Goal: Task Accomplishment & Management: Complete application form

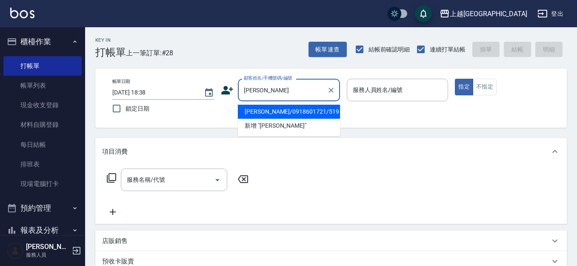
click at [317, 110] on li "[PERSON_NAME]/0918601721/519" at bounding box center [289, 112] width 102 height 14
type input "[PERSON_NAME]/0918601721/519"
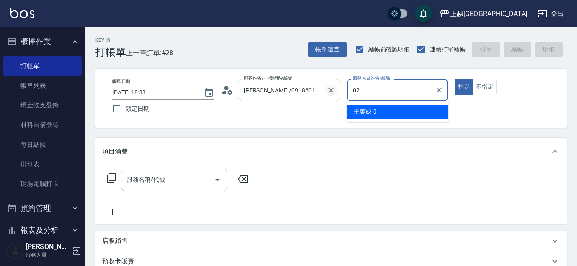
type input "[PERSON_NAME]-02"
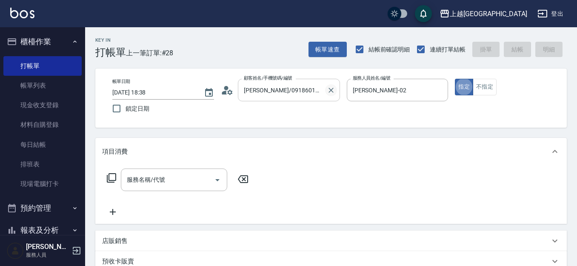
type button "true"
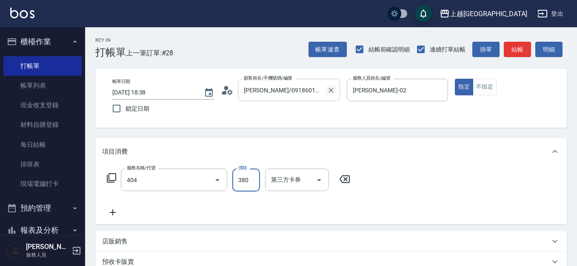
type input "剪髮(380)(404)"
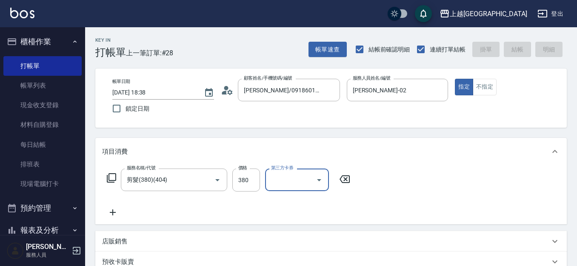
type input "[DATE] 19:35"
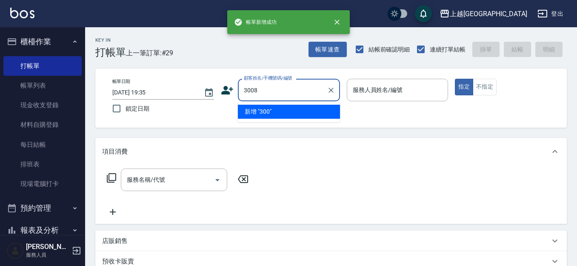
type input "3008"
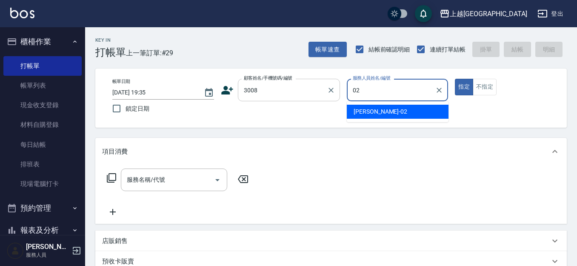
type input "[PERSON_NAME]-02"
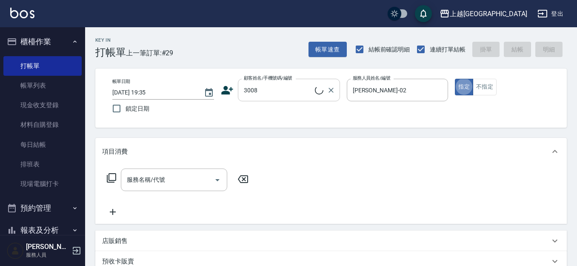
type input "[PERSON_NAME]/0918705976/3008"
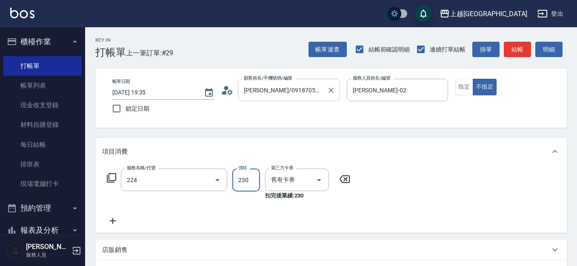
type input "洗髮(卡)230(224)"
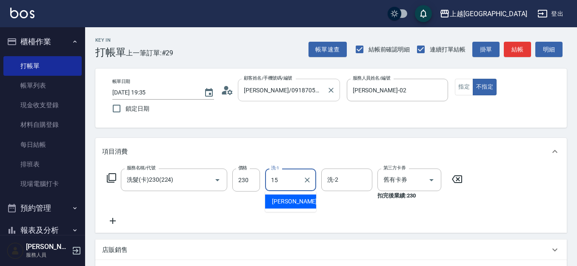
type input "[PERSON_NAME]-15"
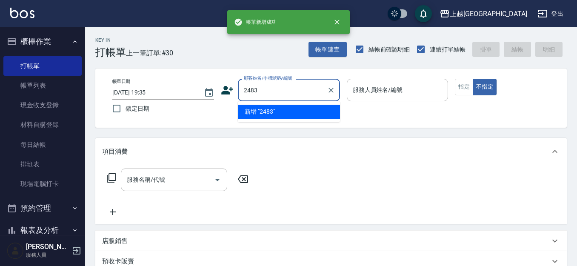
type input "2483"
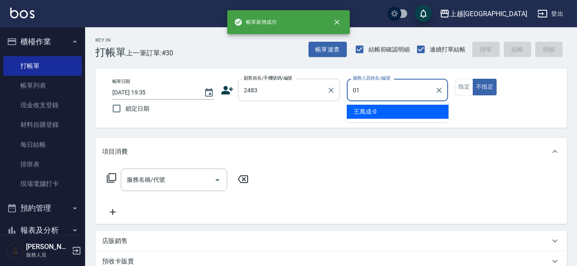
type input "[PERSON_NAME]-01"
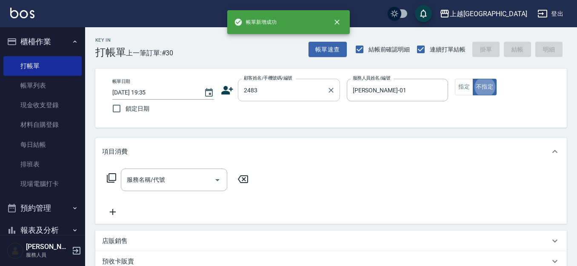
type button "false"
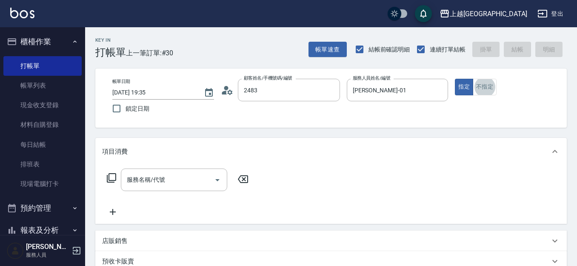
type input "[PERSON_NAME]/0926091766/2483"
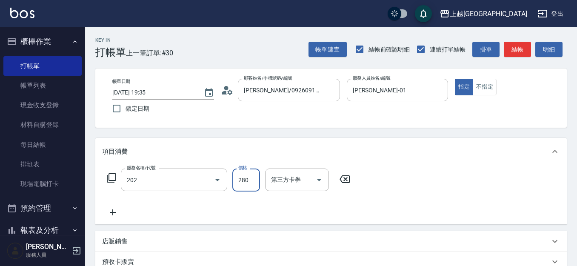
type input "洗髮[280](202)"
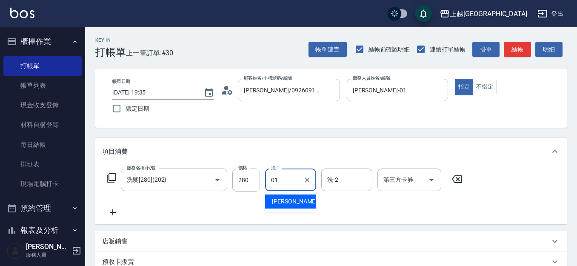
type input "[PERSON_NAME]-01"
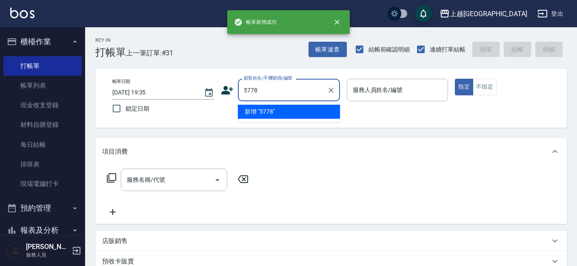
type input "5778"
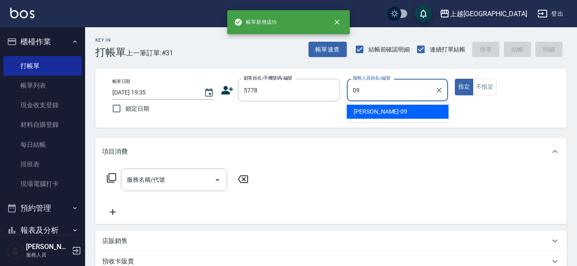
type input "[PERSON_NAME]-09"
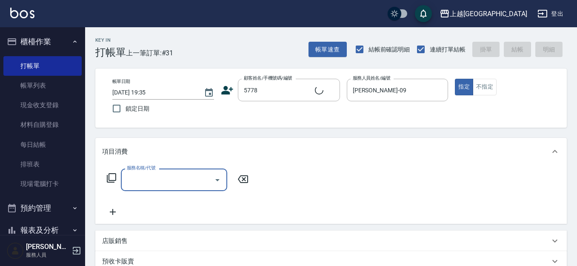
type input "秦湘平/0981963671/5778"
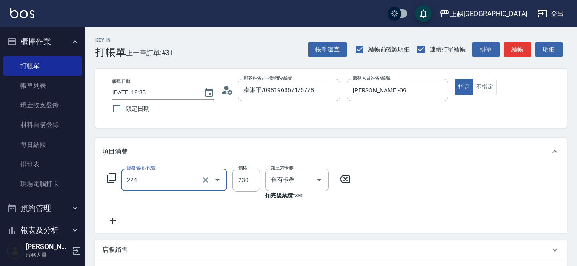
type input "洗髮(卡)230(224)"
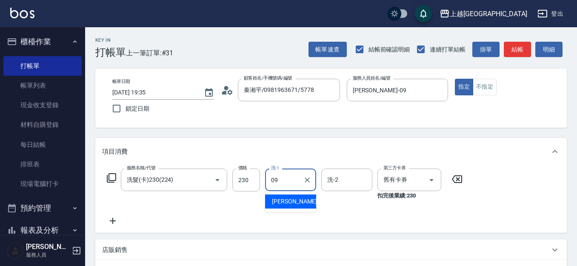
type input "[PERSON_NAME]-09"
